Goal: Information Seeking & Learning: Learn about a topic

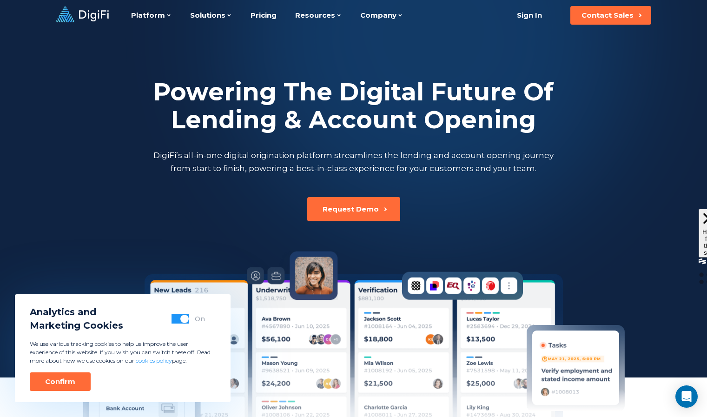
click at [336, 58] on div "Powering The Digital Future Of Lending & Account Opening DigiFi’s all-in-one di…" at bounding box center [354, 126] width 516 height 191
click at [263, 17] on link "Pricing" at bounding box center [264, 15] width 26 height 31
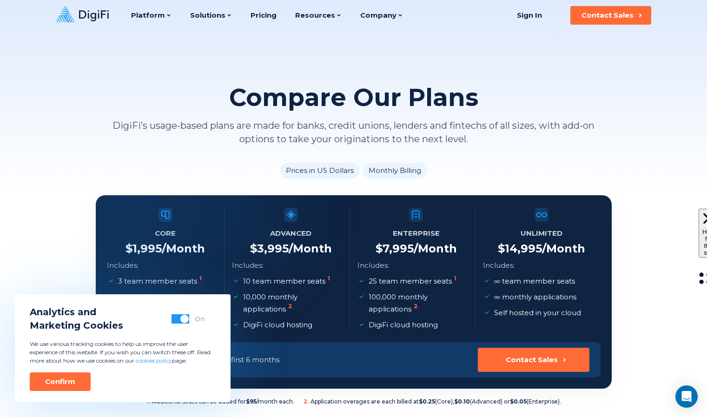
click at [186, 320] on span "button" at bounding box center [184, 319] width 8 height 8
click at [53, 380] on div "Confirm" at bounding box center [60, 381] width 30 height 9
